Goal: Information Seeking & Learning: Check status

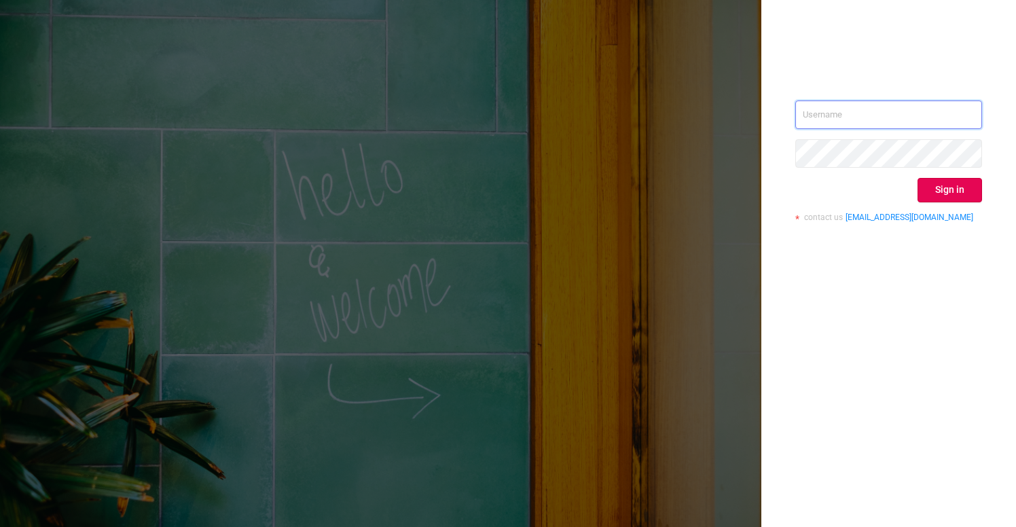
click at [851, 118] on input "text" at bounding box center [888, 114] width 187 height 29
type input "[EMAIL_ADDRESS][DOMAIN_NAME]"
drag, startPoint x: 951, startPoint y: 188, endPoint x: 938, endPoint y: 189, distance: 13.0
click at [950, 189] on button "Sign in" at bounding box center [949, 190] width 64 height 24
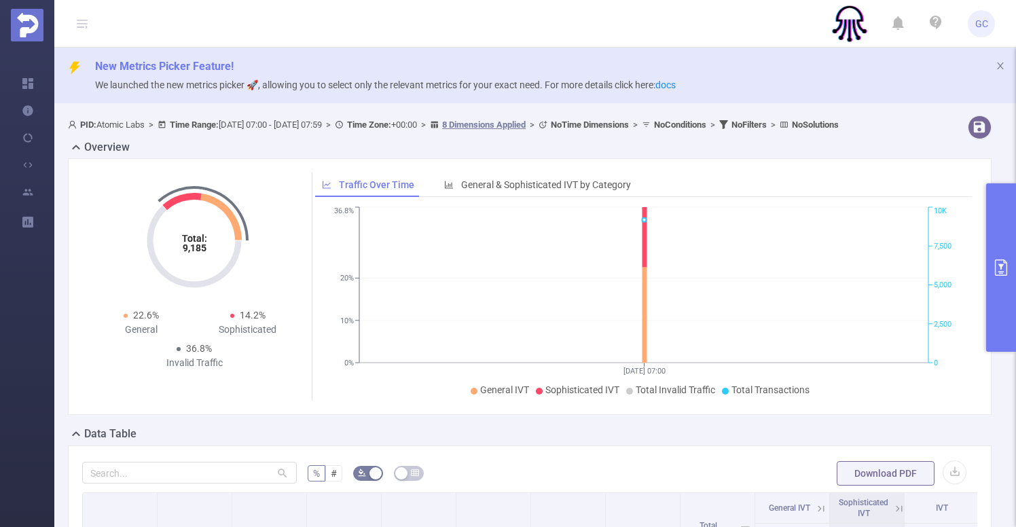
click at [1004, 266] on icon "primary" at bounding box center [1001, 267] width 16 height 16
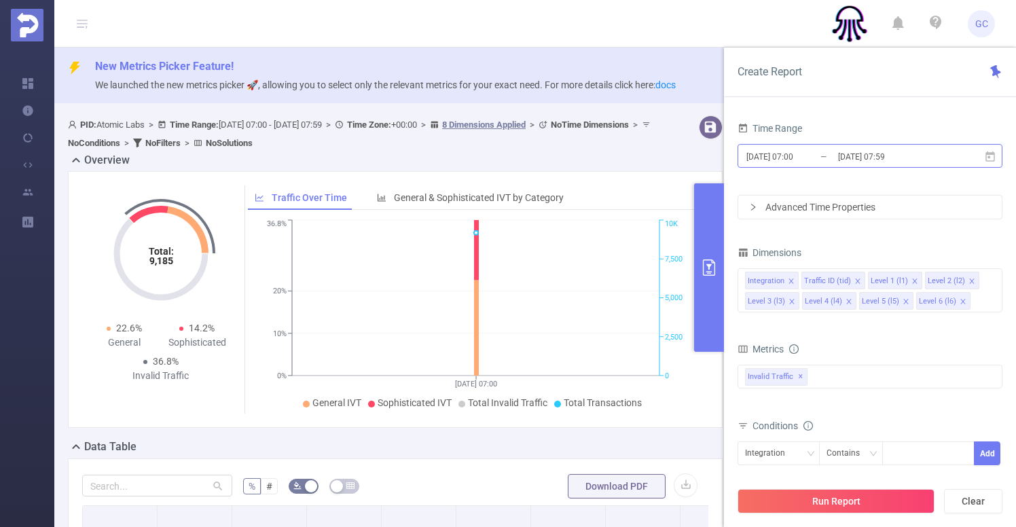
click at [806, 159] on input "[DATE] 07:00" at bounding box center [800, 156] width 110 height 18
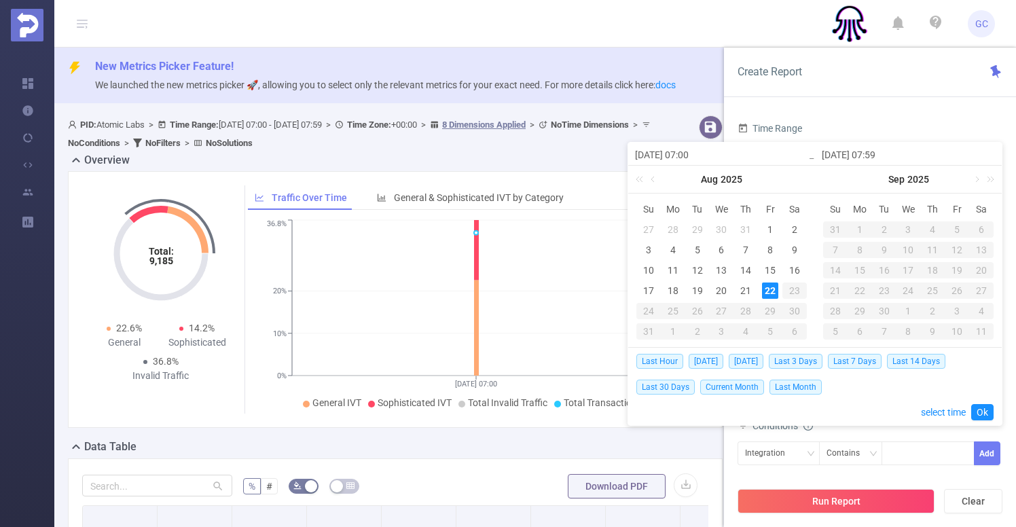
click at [836, 115] on div "Time Range [DATE] 07:00 _ [DATE] 07:59 Advanced Time Properties Dimensions Inte…" at bounding box center [870, 327] width 292 height 445
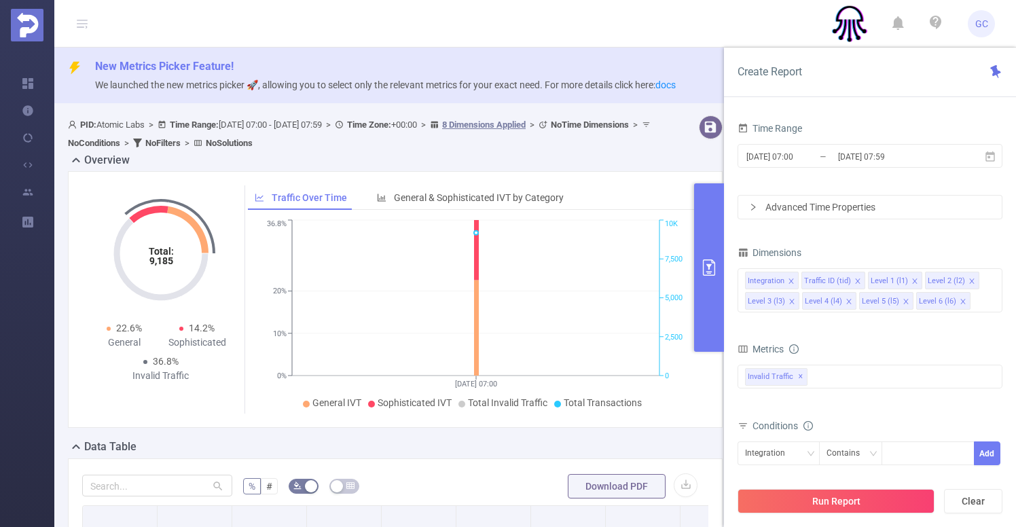
click at [792, 204] on div "Advanced Time Properties" at bounding box center [869, 207] width 263 height 23
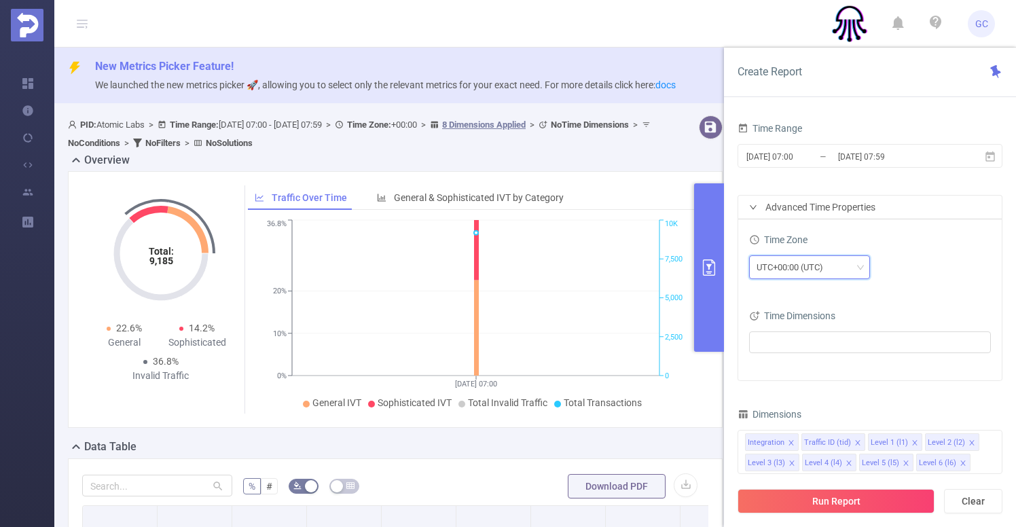
click at [784, 265] on div "UTC+00:00 (UTC)" at bounding box center [794, 267] width 76 height 22
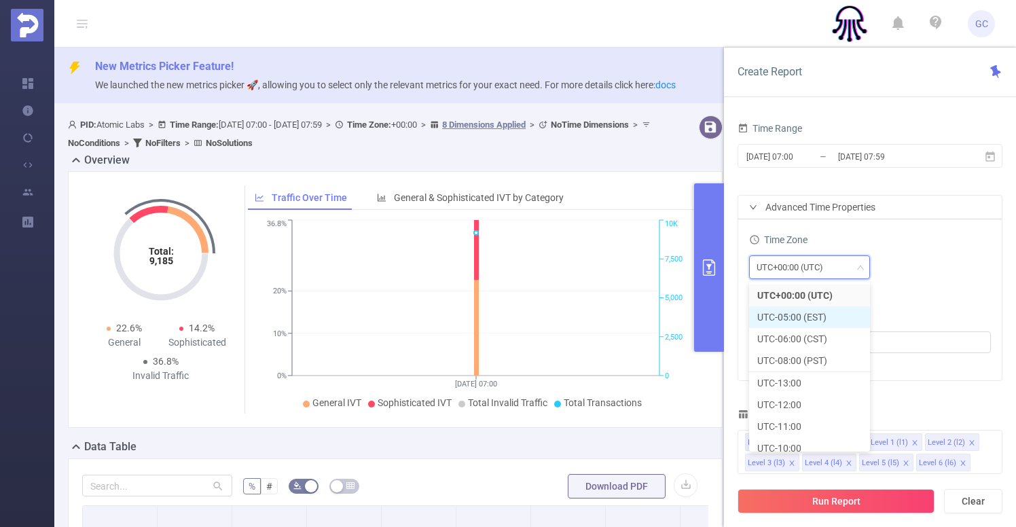
click at [796, 318] on li "UTC-05:00 (EST)" at bounding box center [809, 317] width 121 height 22
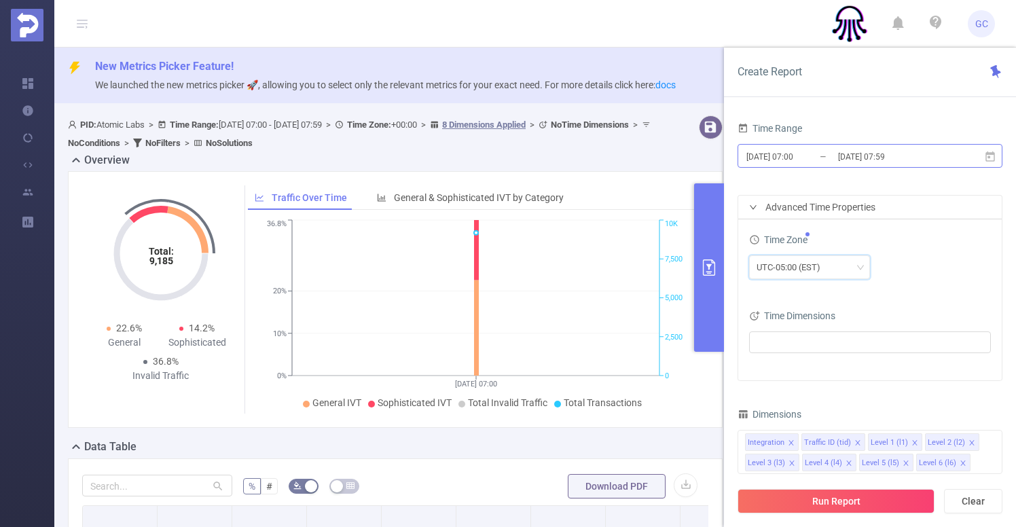
click at [794, 154] on input "[DATE] 07:00" at bounding box center [800, 156] width 110 height 18
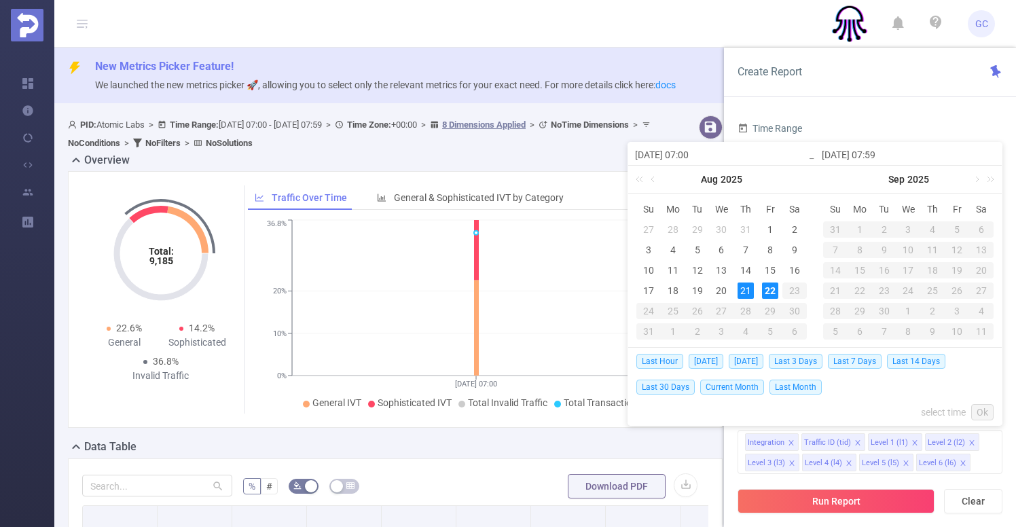
click at [748, 358] on span "[DATE]" at bounding box center [745, 361] width 35 height 15
type input "[DATE] 00:00"
type input "[DATE] 23:59"
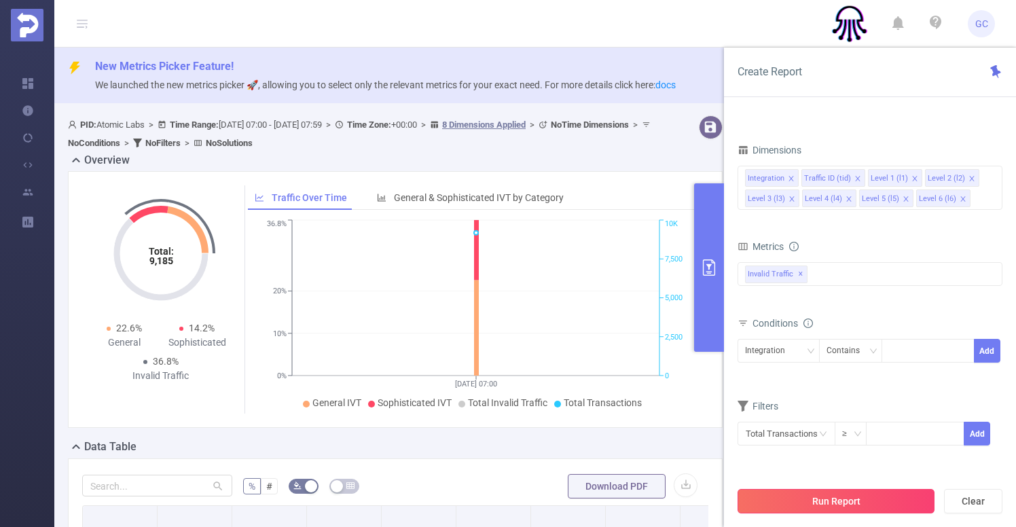
click at [826, 498] on button "Run Report" at bounding box center [835, 501] width 197 height 24
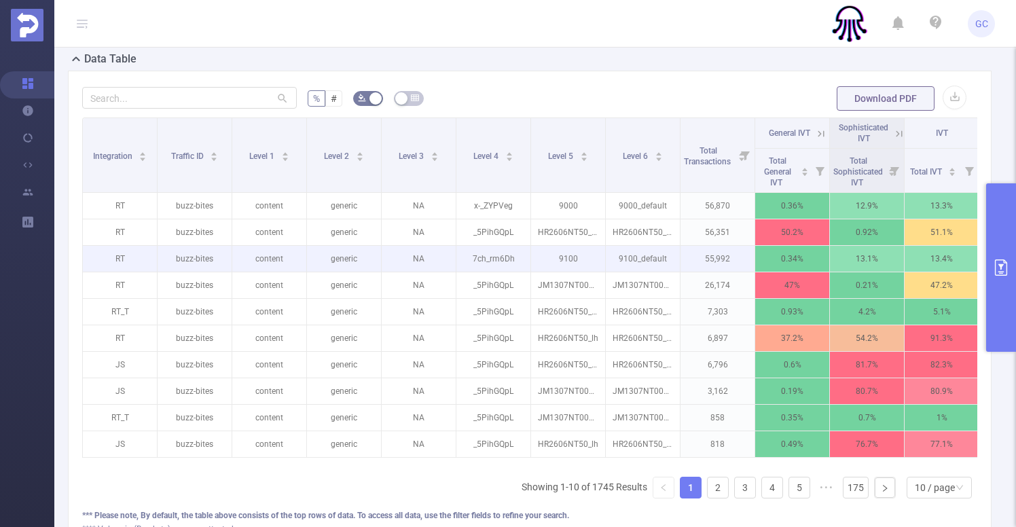
scroll to position [375, 0]
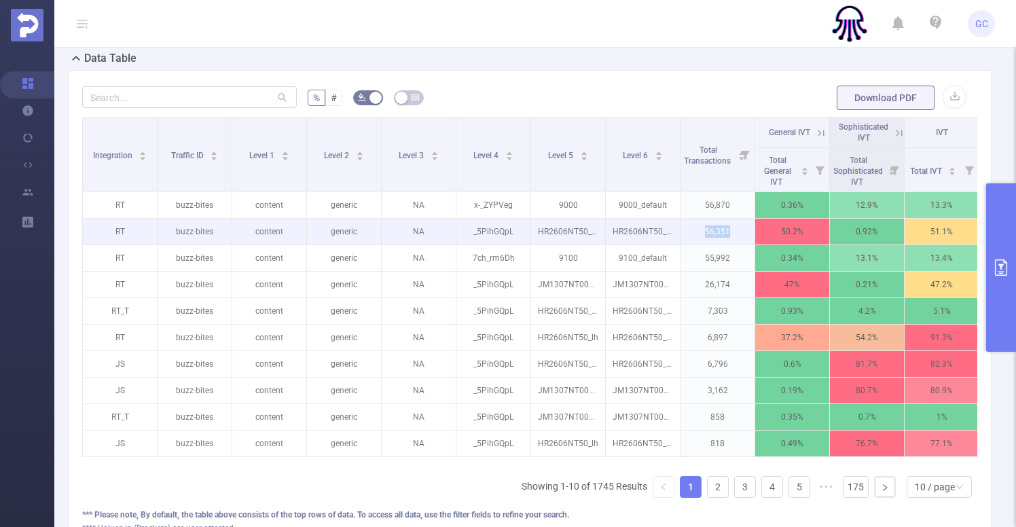
drag, startPoint x: 729, startPoint y: 242, endPoint x: 702, endPoint y: 241, distance: 27.2
click at [702, 241] on p "56,351" at bounding box center [717, 232] width 74 height 26
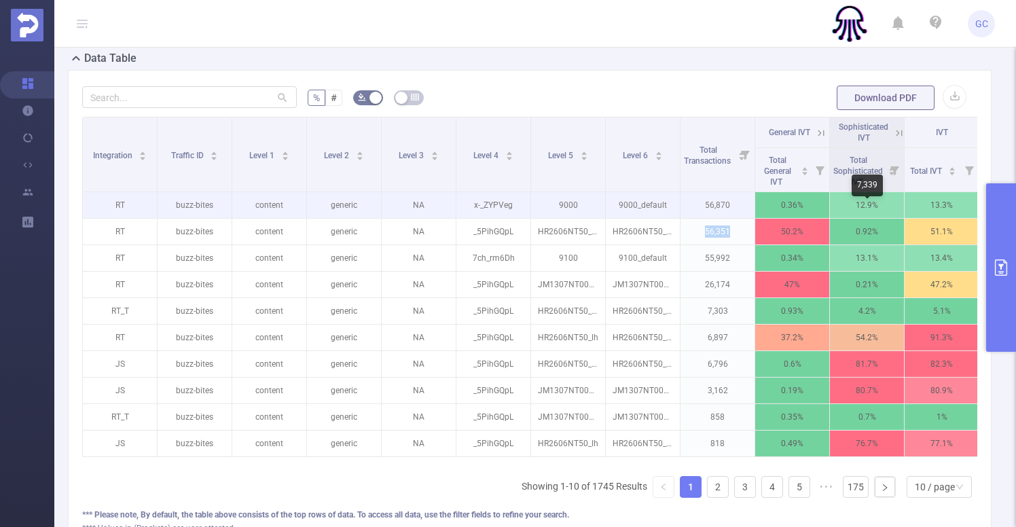
scroll to position [0, 5]
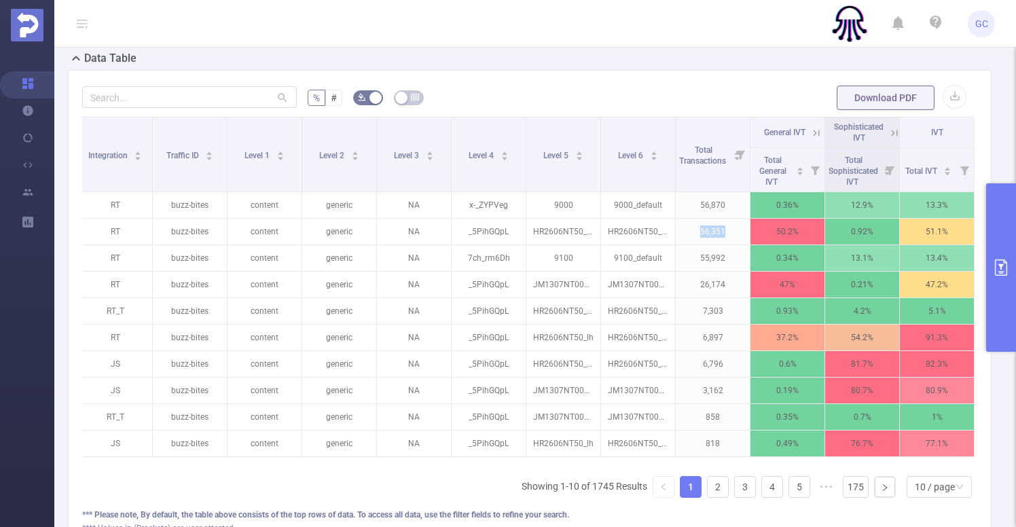
click at [1003, 272] on icon "primary" at bounding box center [1001, 267] width 16 height 16
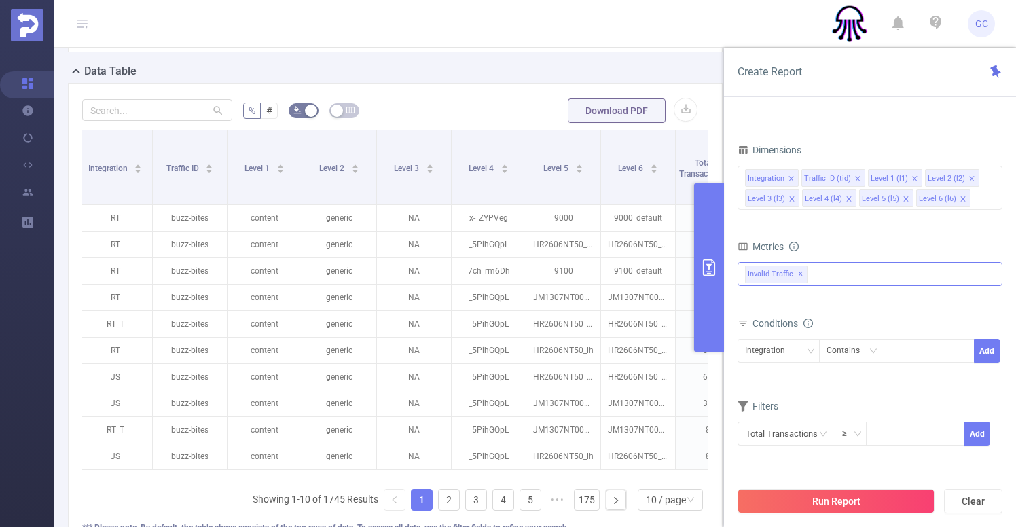
click at [798, 274] on span "✕" at bounding box center [800, 274] width 5 height 16
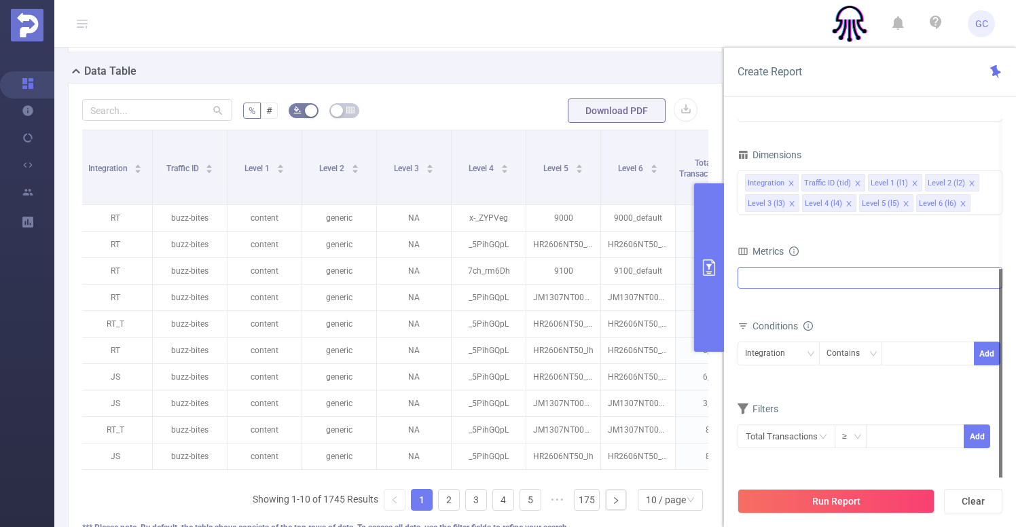
click at [783, 280] on div at bounding box center [869, 278] width 265 height 22
click at [757, 285] on span at bounding box center [759, 285] width 11 height 11
click at [834, 494] on button "Run Report" at bounding box center [835, 501] width 197 height 24
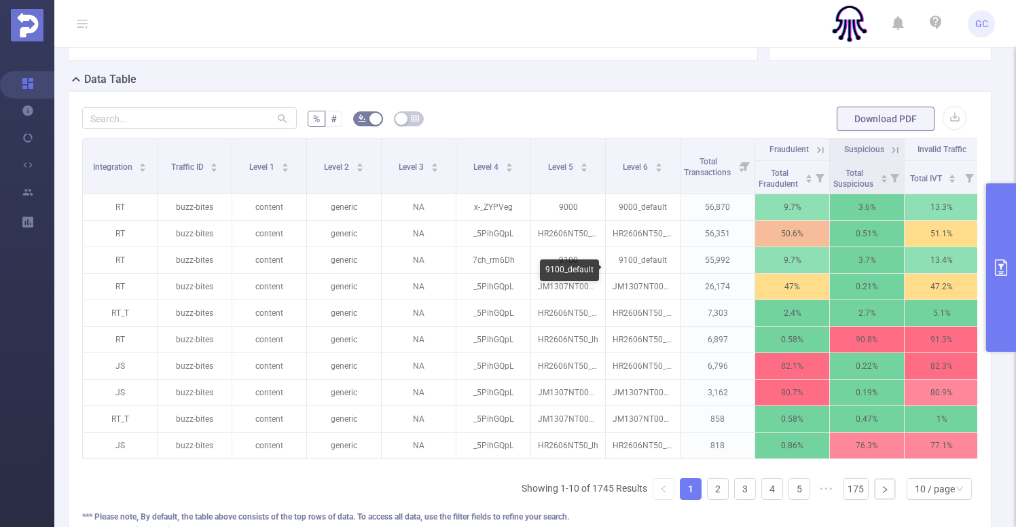
scroll to position [0, 1]
click at [999, 267] on icon "primary" at bounding box center [1001, 267] width 16 height 16
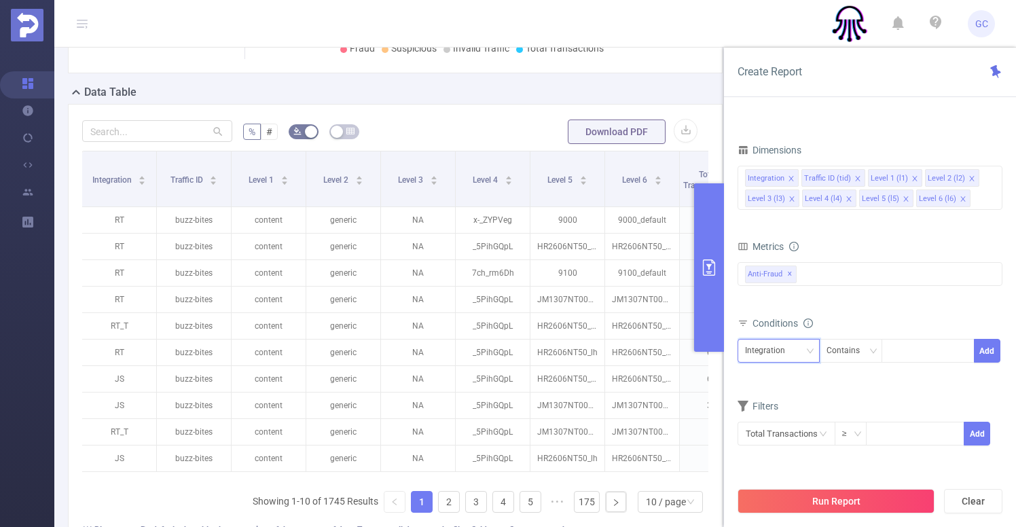
click at [758, 346] on div "Integration" at bounding box center [770, 350] width 50 height 22
click at [899, 354] on div at bounding box center [928, 350] width 78 height 22
click at [864, 352] on div "Contains" at bounding box center [847, 350] width 43 height 22
click at [845, 394] on li "Is" at bounding box center [863, 401] width 90 height 22
click at [922, 343] on div at bounding box center [928, 350] width 78 height 22
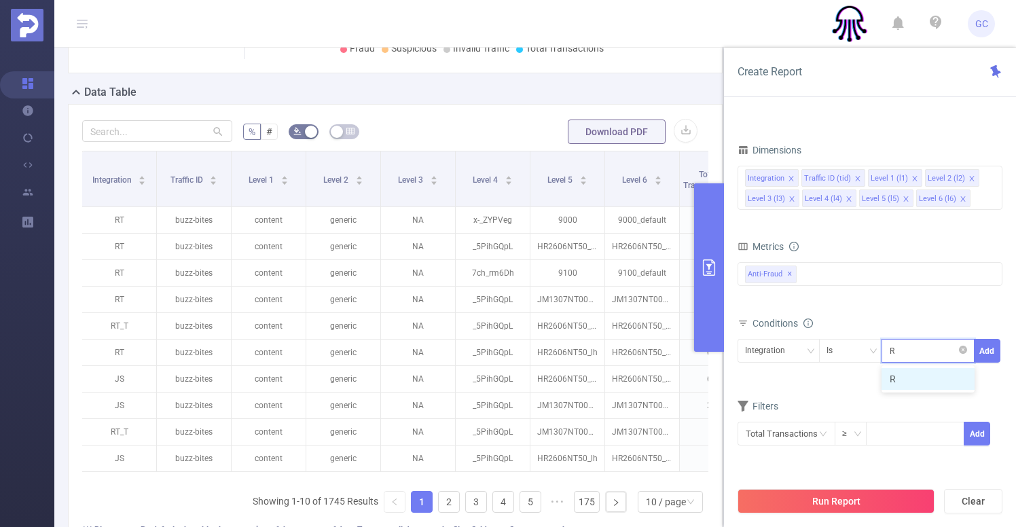
type input "RT"
click at [911, 379] on li "RT" at bounding box center [927, 379] width 93 height 22
click at [984, 350] on button "Add" at bounding box center [987, 351] width 26 height 24
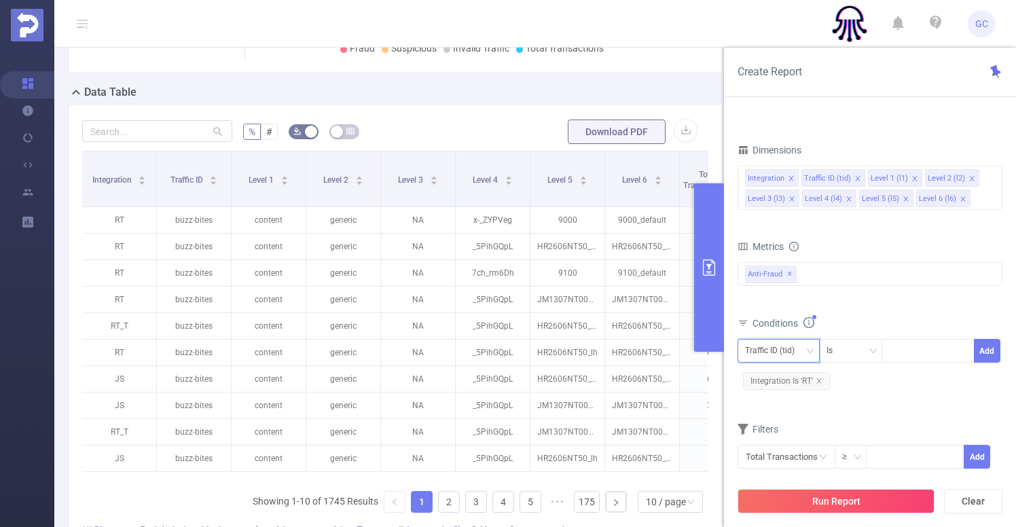
click at [784, 348] on div "Traffic ID (tid)" at bounding box center [774, 350] width 59 height 22
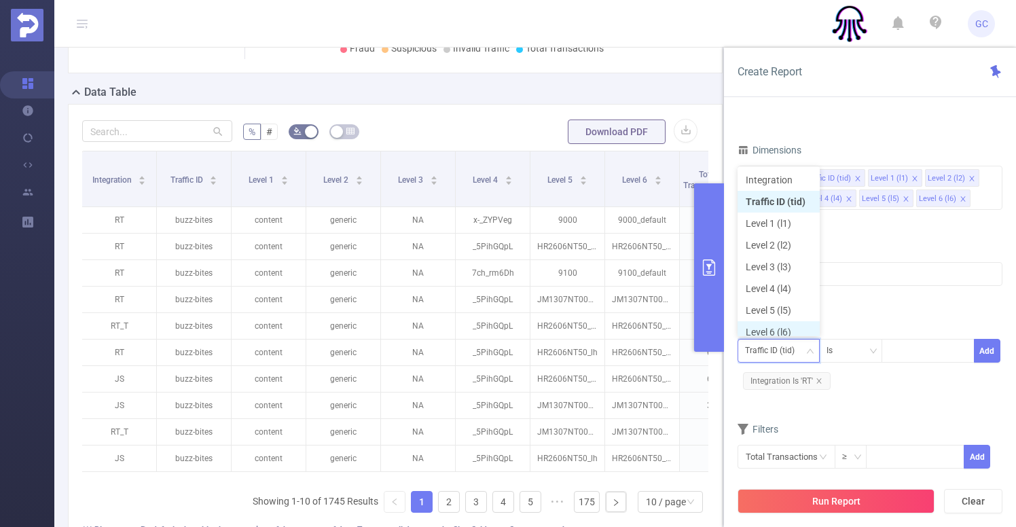
scroll to position [7, 0]
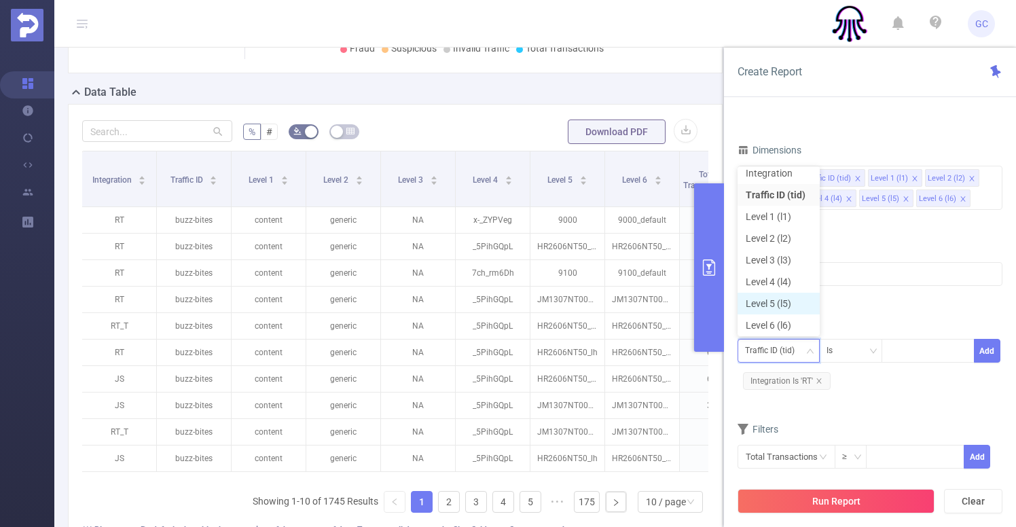
click at [780, 304] on li "Level 5 (l5)" at bounding box center [778, 304] width 82 height 22
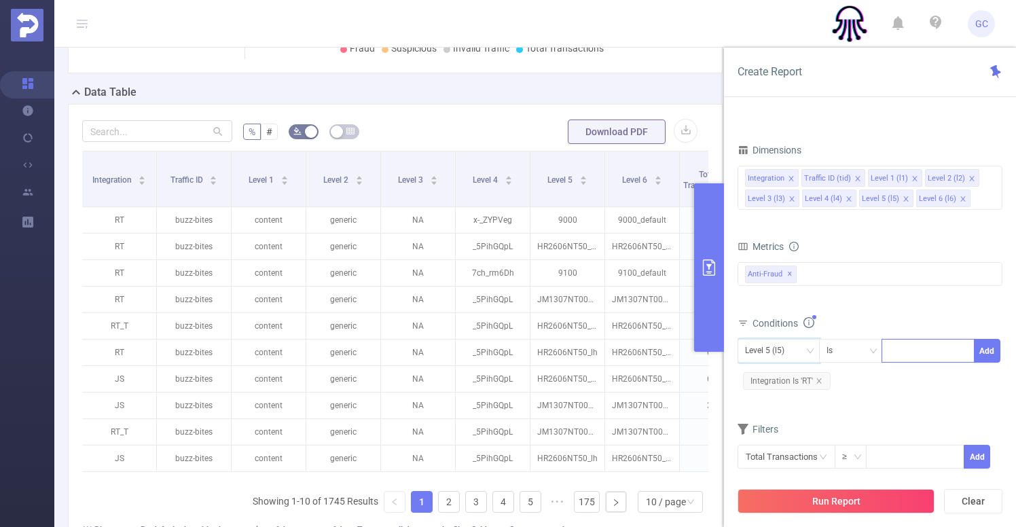
click at [895, 350] on div at bounding box center [928, 350] width 78 height 22
click at [842, 344] on div "Is" at bounding box center [834, 350] width 16 height 22
click at [916, 352] on div at bounding box center [928, 350] width 78 height 22
click at [787, 351] on div "Level 5 (l5)" at bounding box center [769, 350] width 49 height 22
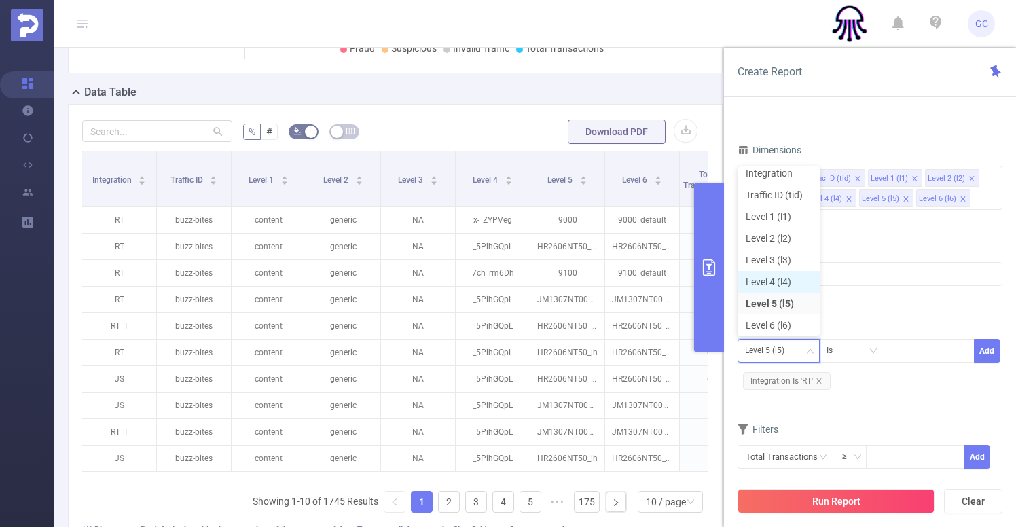
click at [766, 282] on li "Level 4 (l4)" at bounding box center [778, 282] width 82 height 22
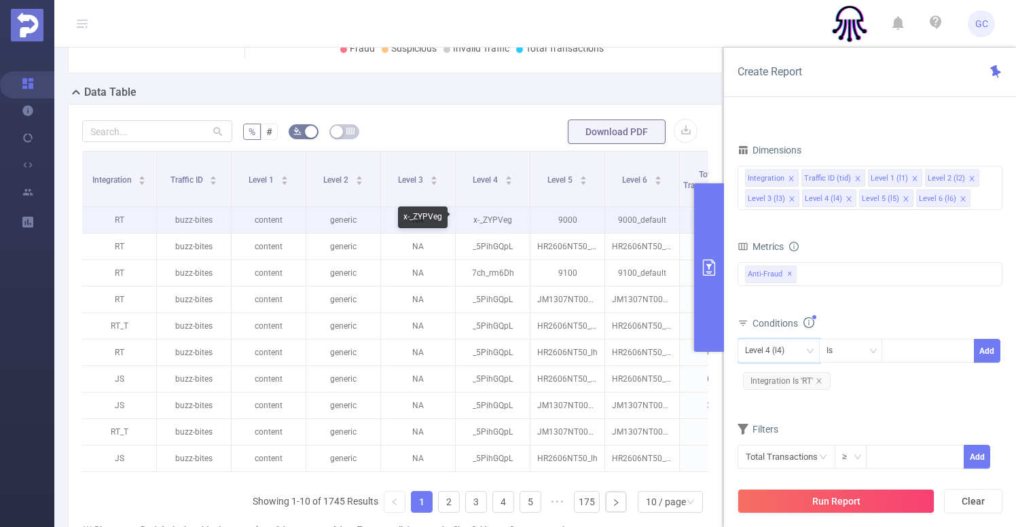
click at [495, 219] on p "x-_ZYPVeg" at bounding box center [493, 220] width 74 height 26
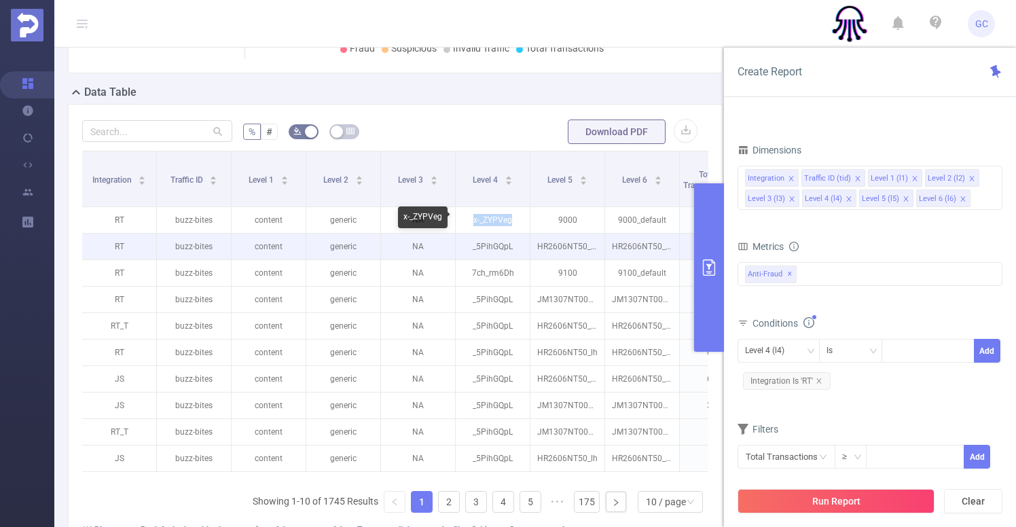
copy p "x-_ZYPVeg"
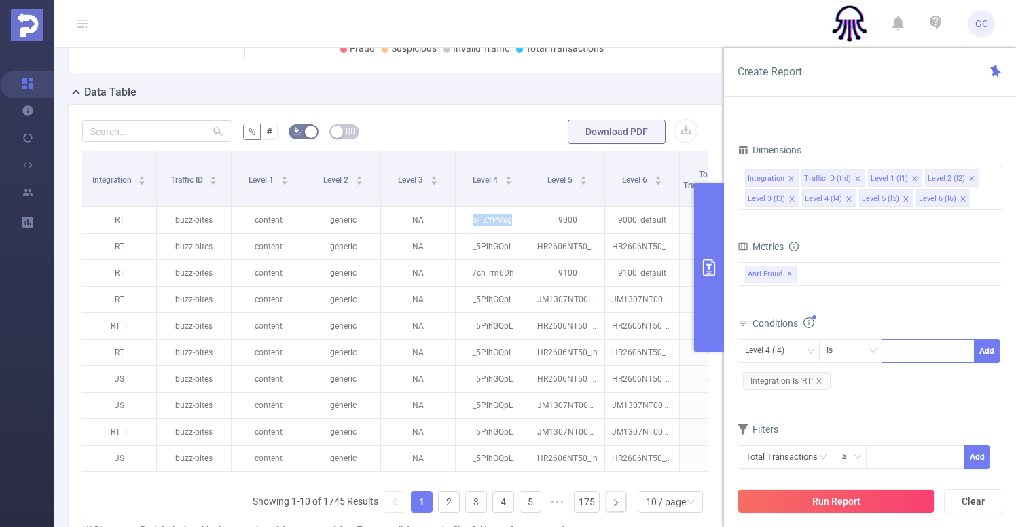
click at [903, 349] on div at bounding box center [928, 350] width 78 height 22
paste input "x-_ZYPVeg"
type input "x-_ZYPVeg"
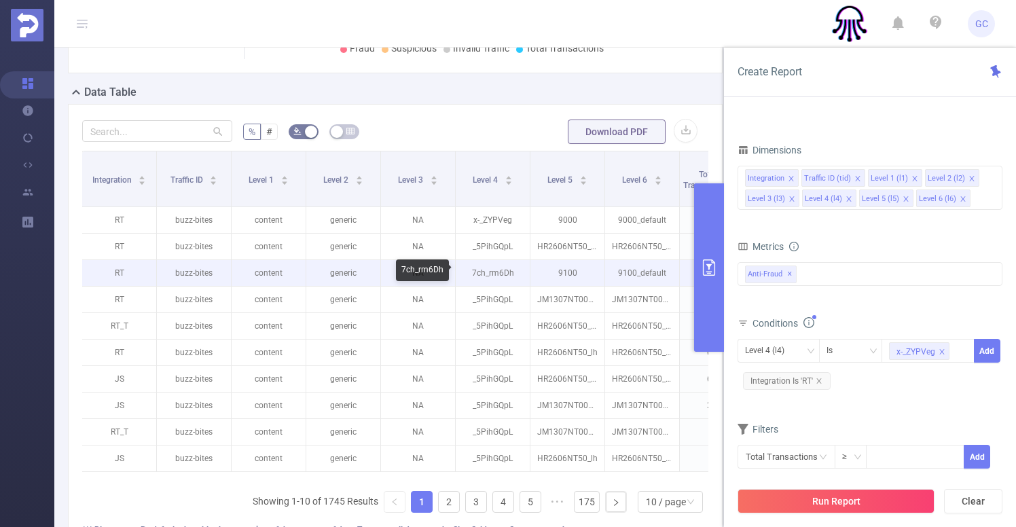
click at [491, 272] on p "7ch_rm6Dh" at bounding box center [493, 273] width 74 height 26
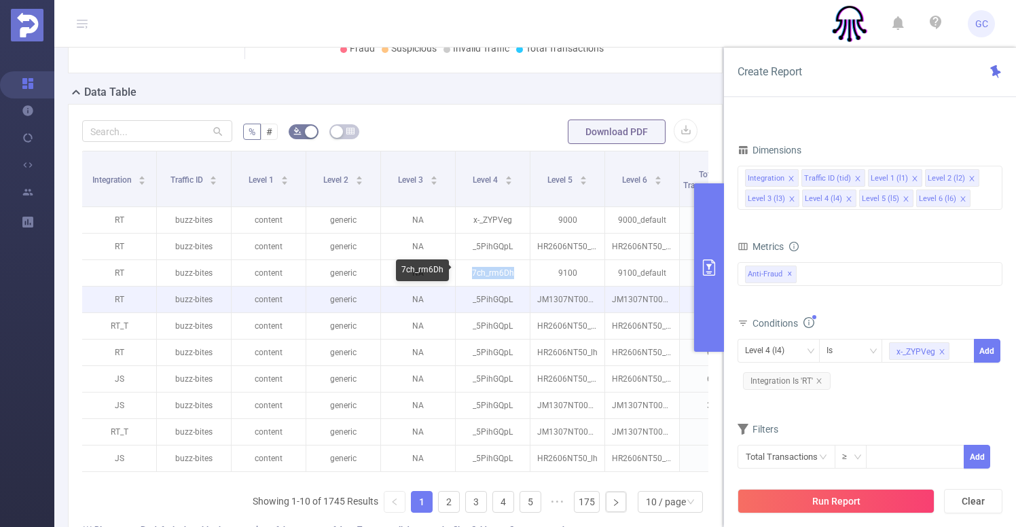
copy p "7ch_rm6Dh"
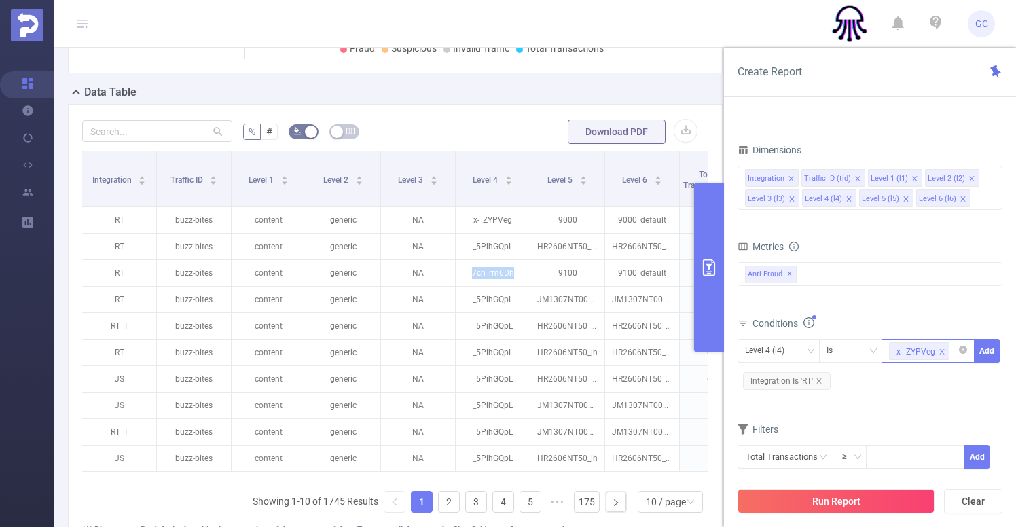
click at [950, 348] on div "x-_ZYPVeg" at bounding box center [928, 350] width 78 height 22
paste input "7ch_rm6Dh"
type input "7ch_rm6Dh"
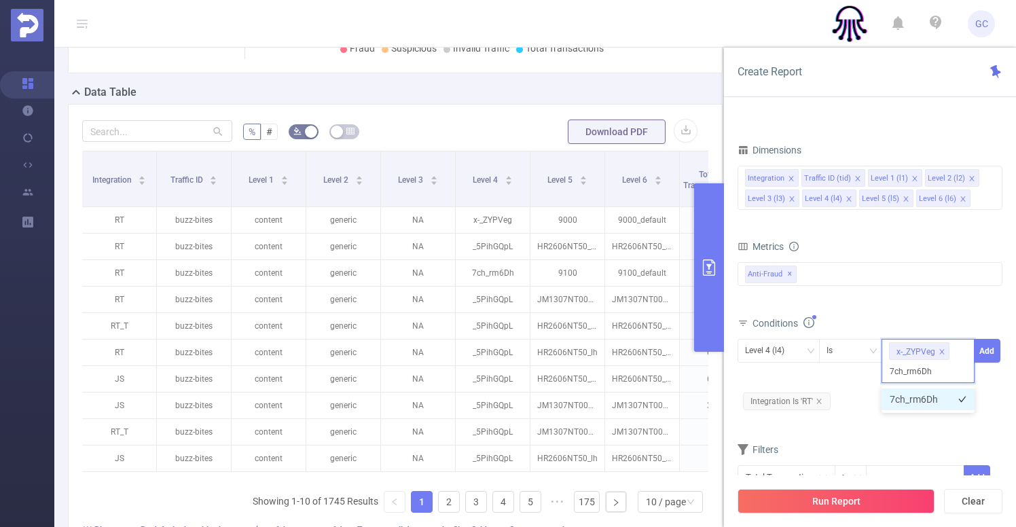
click at [921, 401] on li "7ch_rm6Dh" at bounding box center [927, 399] width 93 height 22
click at [988, 352] on button "Add" at bounding box center [987, 351] width 26 height 24
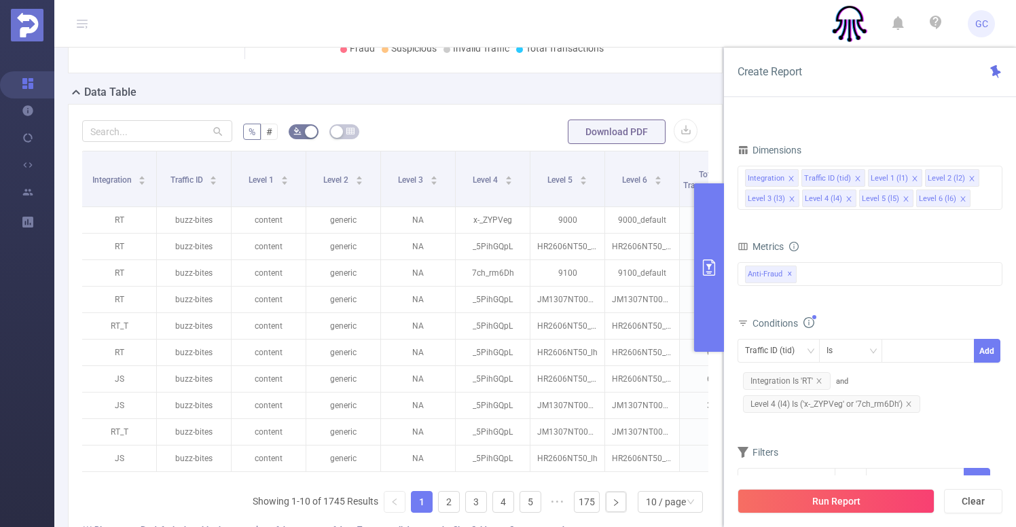
click at [834, 497] on button "Run Report" at bounding box center [835, 501] width 197 height 24
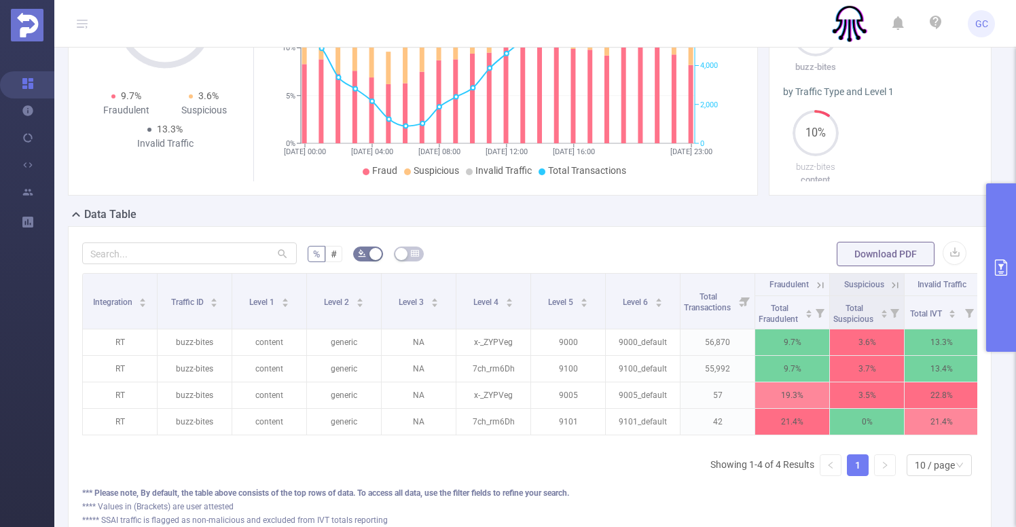
click at [1000, 266] on icon "primary" at bounding box center [1001, 267] width 12 height 16
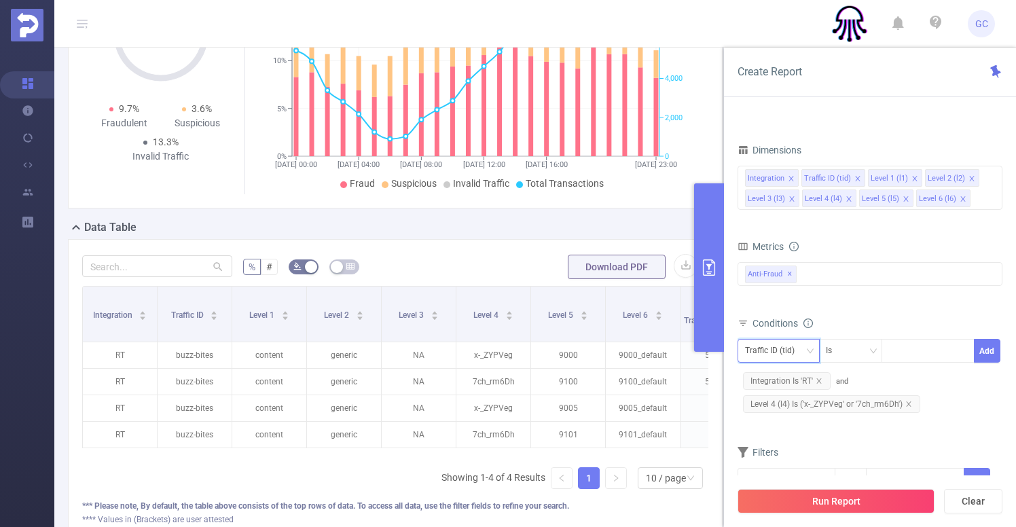
click at [788, 350] on div "Traffic ID (tid)" at bounding box center [774, 350] width 59 height 22
click at [819, 379] on icon "icon: close" at bounding box center [818, 380] width 7 height 7
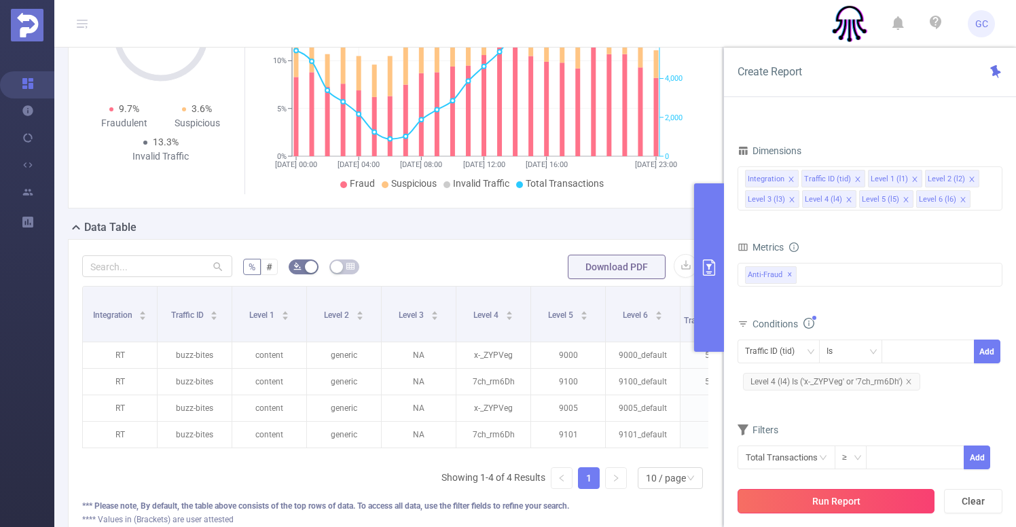
click at [845, 502] on button "Run Report" at bounding box center [835, 501] width 197 height 24
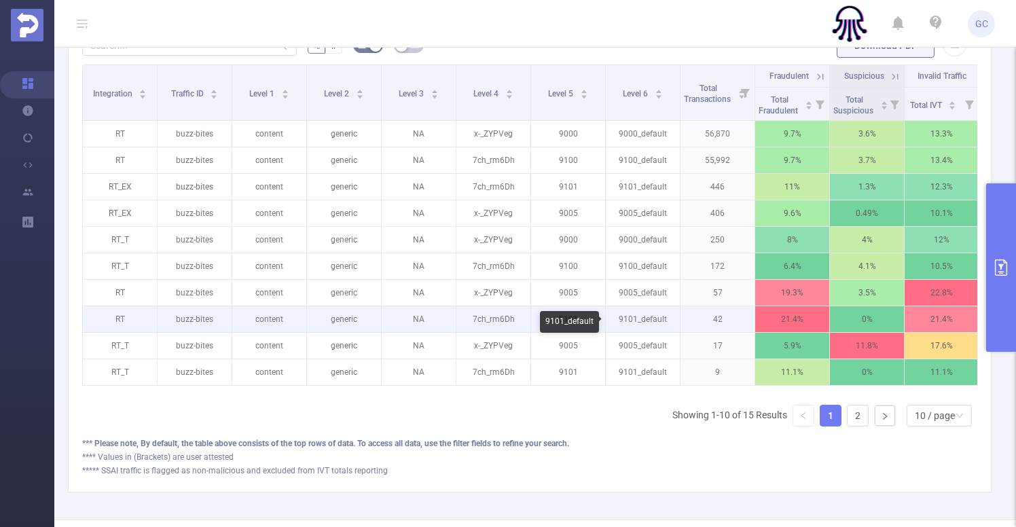
scroll to position [442, 0]
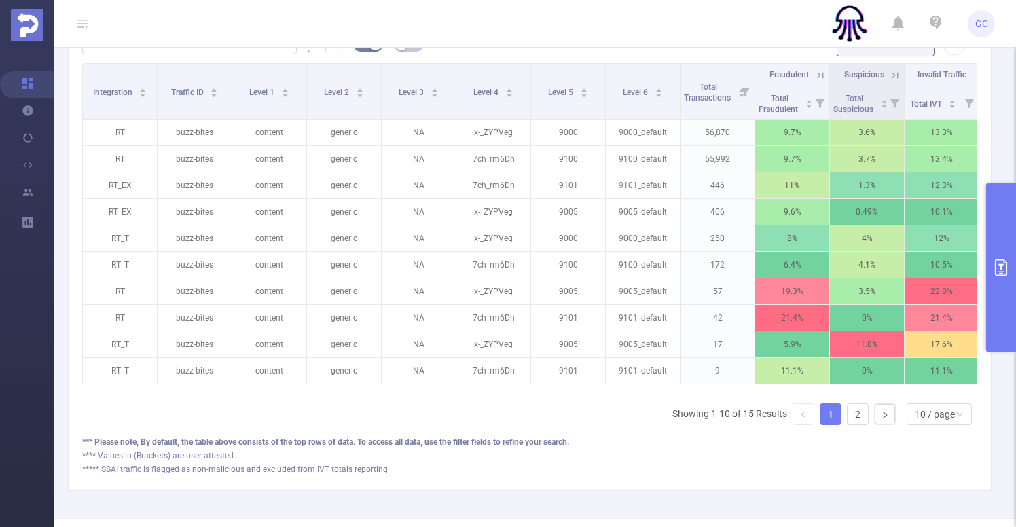
click at [817, 74] on icon at bounding box center [820, 75] width 12 height 12
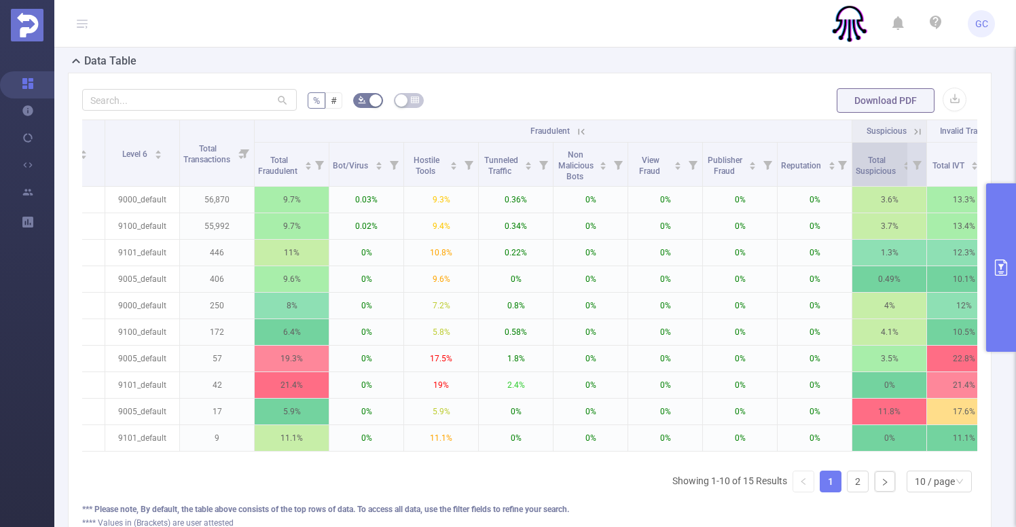
scroll to position [0, 527]
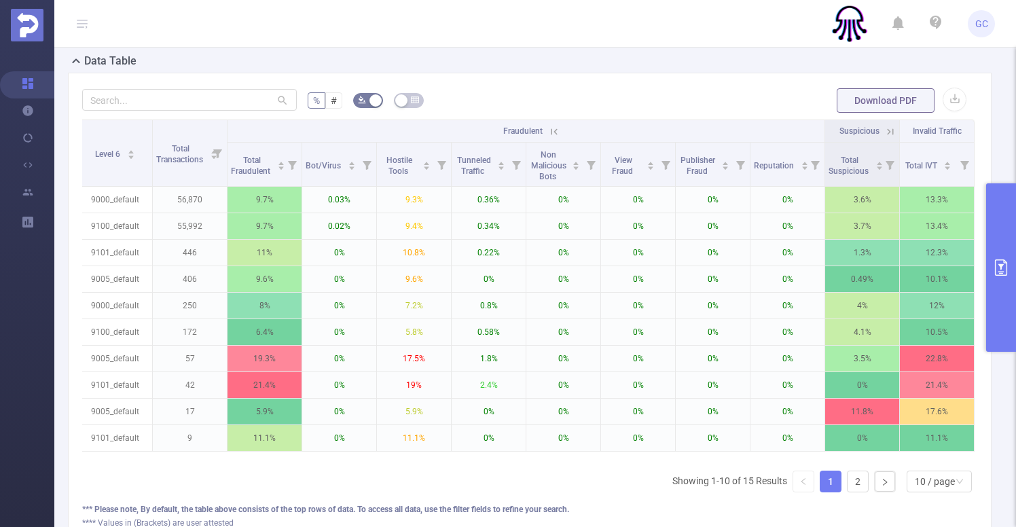
click at [891, 130] on icon at bounding box center [890, 132] width 12 height 12
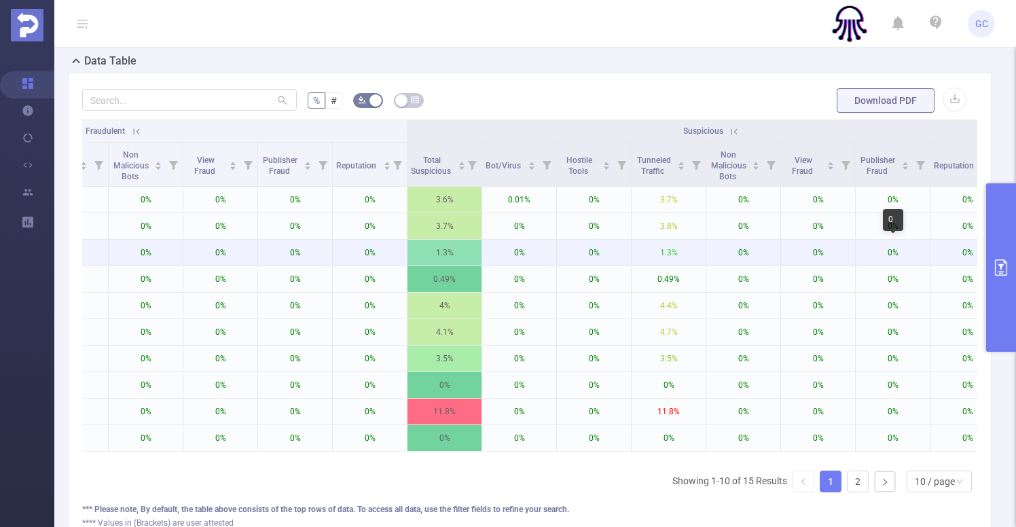
scroll to position [0, 1050]
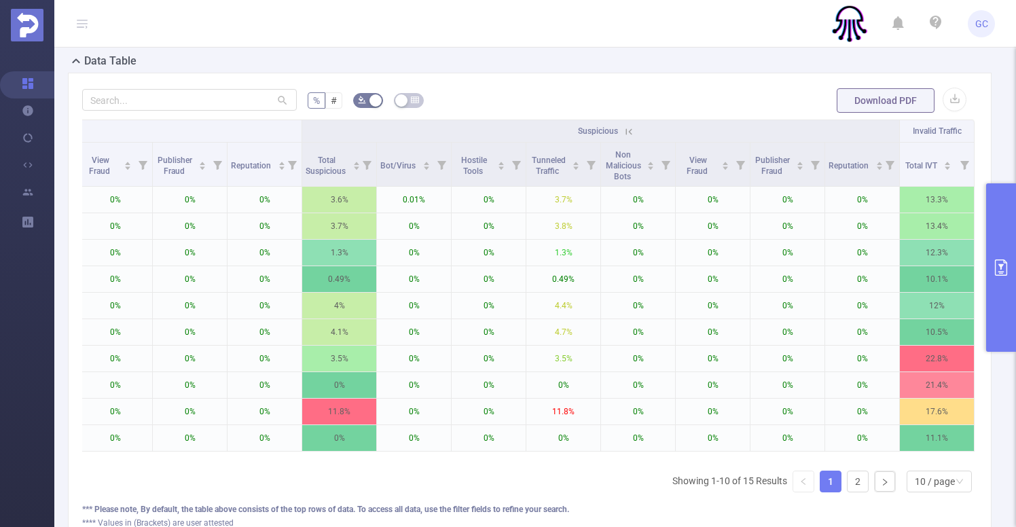
drag, startPoint x: 629, startPoint y: 128, endPoint x: 616, endPoint y: 130, distance: 12.5
click at [629, 128] on icon at bounding box center [629, 132] width 12 height 12
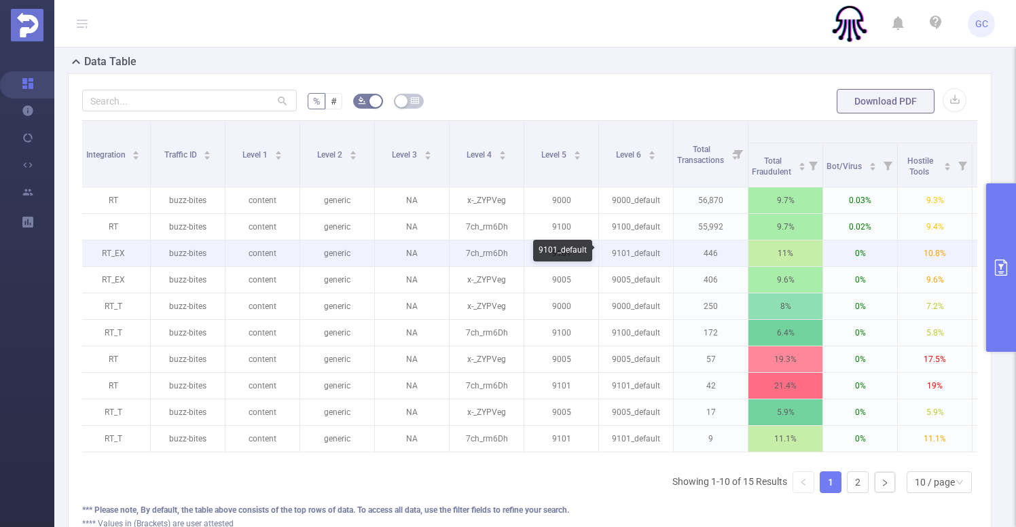
scroll to position [0, 0]
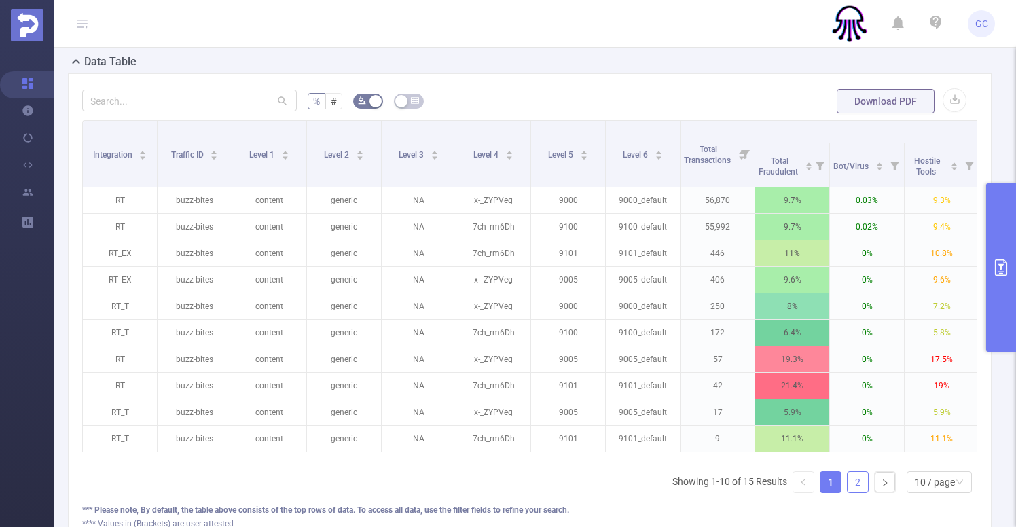
click at [857, 485] on link "2" at bounding box center [857, 482] width 20 height 20
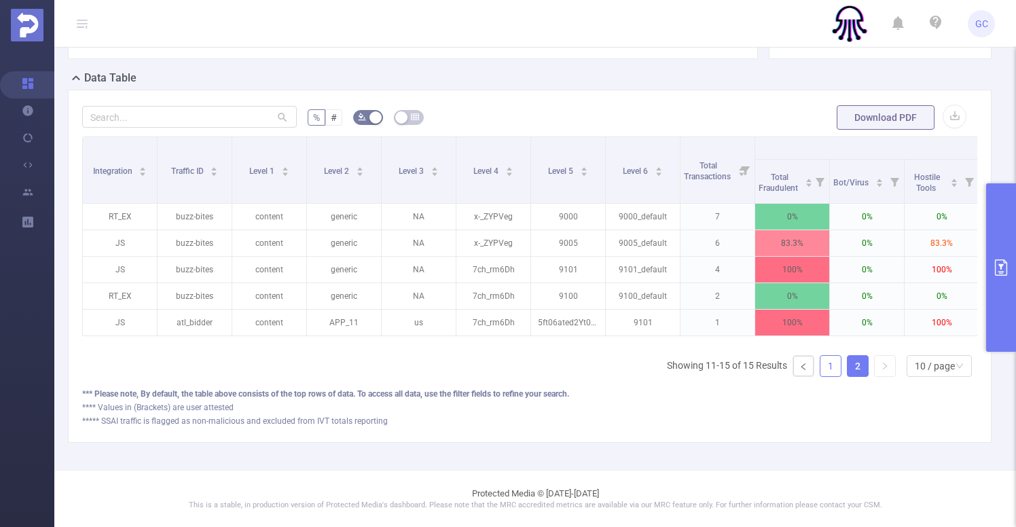
click at [823, 362] on link "1" at bounding box center [830, 366] width 20 height 20
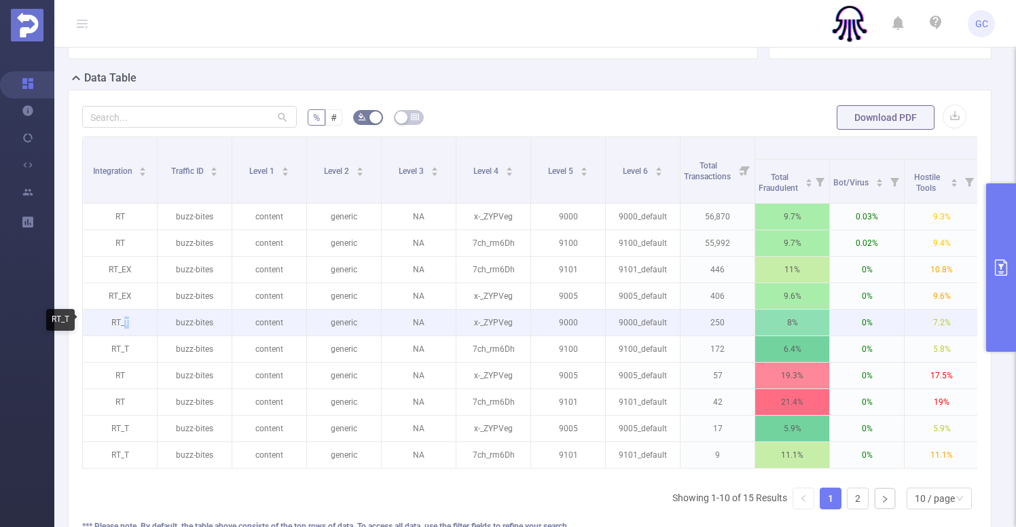
drag, startPoint x: 124, startPoint y: 320, endPoint x: 137, endPoint y: 325, distance: 14.2
click at [127, 320] on p "RT_T" at bounding box center [120, 323] width 74 height 26
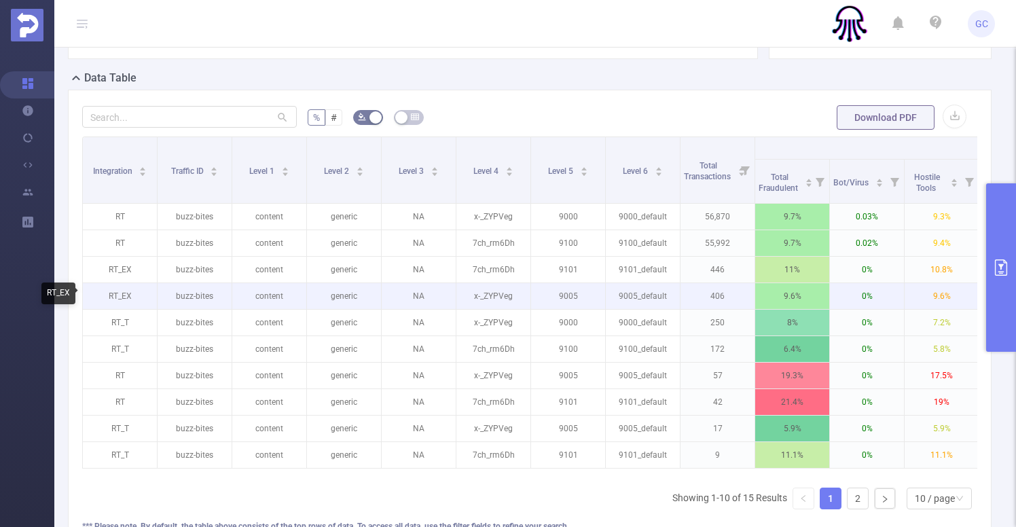
click at [125, 295] on p "RT_EX" at bounding box center [120, 296] width 74 height 26
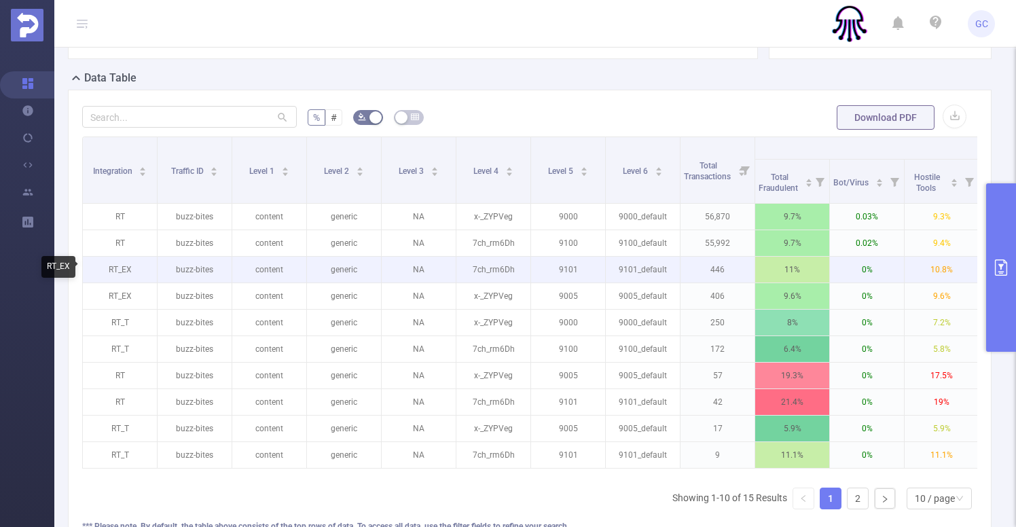
click at [124, 267] on p "RT_EX" at bounding box center [120, 270] width 74 height 26
click at [123, 268] on p "RT_EX" at bounding box center [120, 270] width 74 height 26
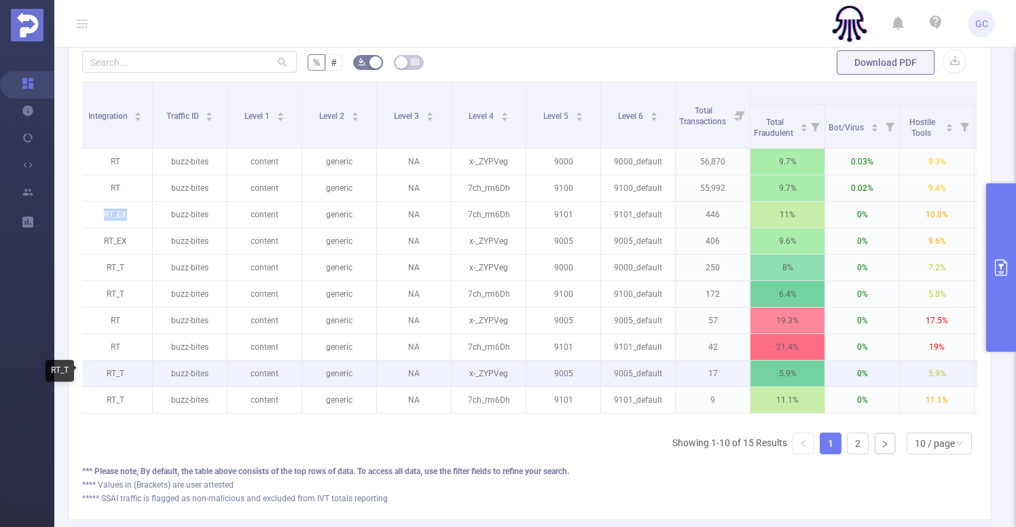
scroll to position [0, 0]
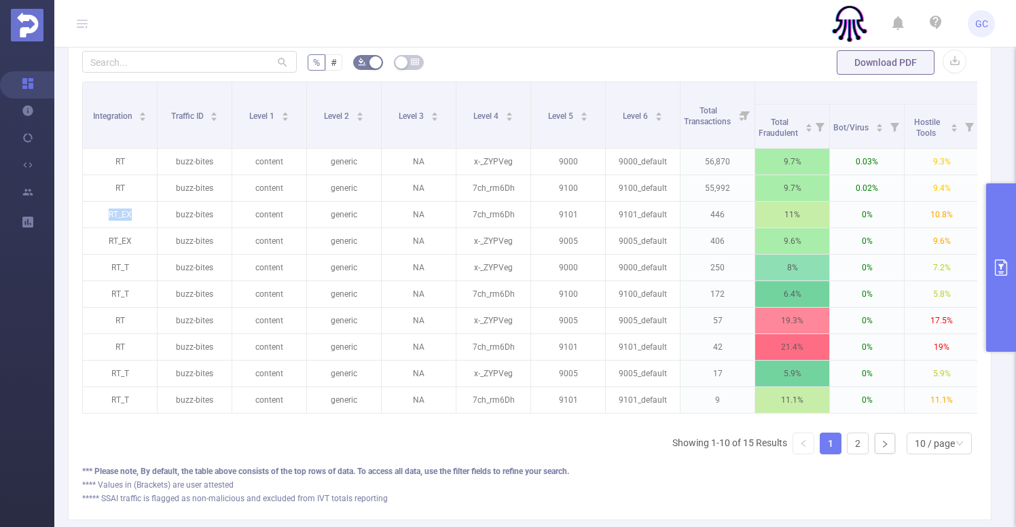
click at [1001, 267] on icon "primary" at bounding box center [1001, 267] width 16 height 16
